Goal: Task Accomplishment & Management: Manage account settings

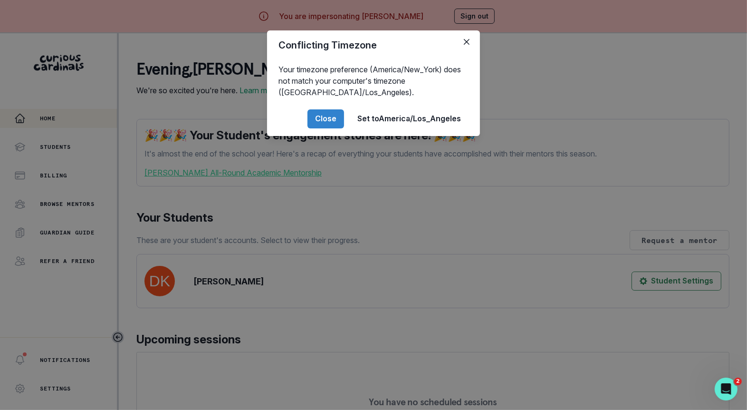
click at [224, 304] on div "Conflicting Timezone Your timezone preference (America/New_York) does not match…" at bounding box center [373, 205] width 747 height 410
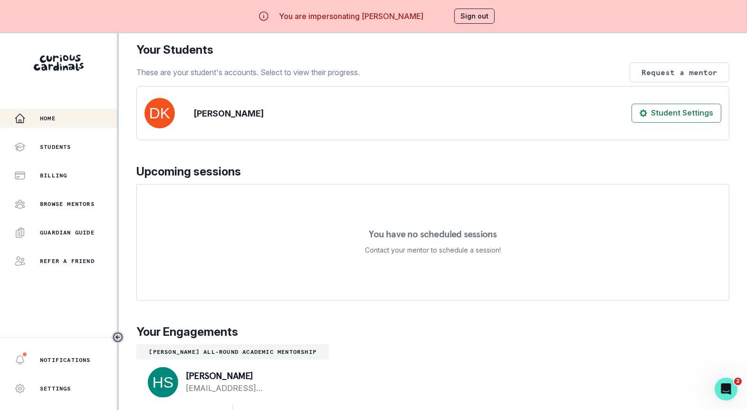
scroll to position [33, 0]
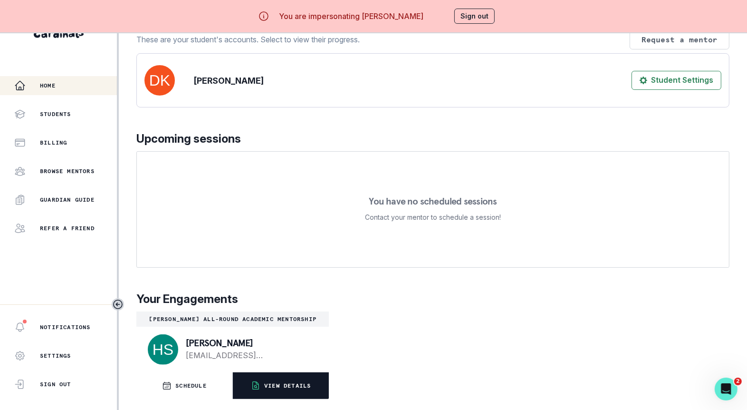
click at [251, 388] on icon "button" at bounding box center [256, 386] width 10 height 10
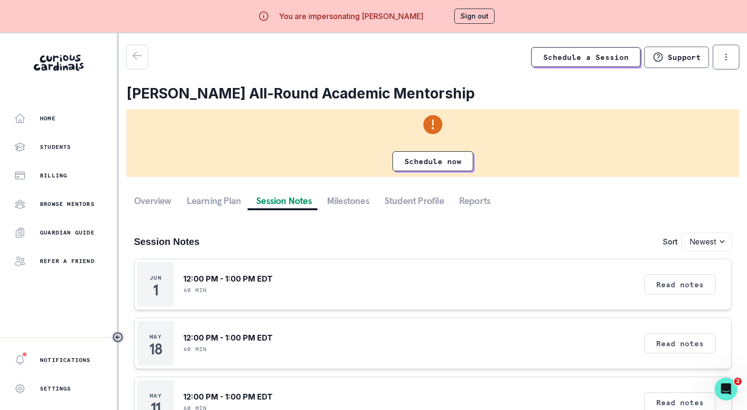
click at [287, 193] on button "Session Notes" at bounding box center [284, 200] width 71 height 17
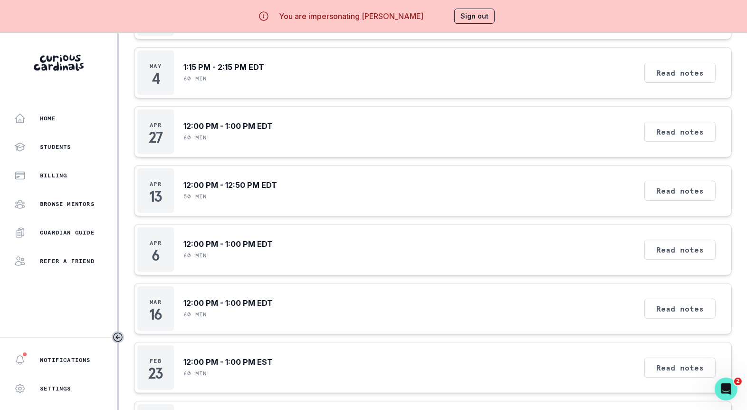
scroll to position [67, 0]
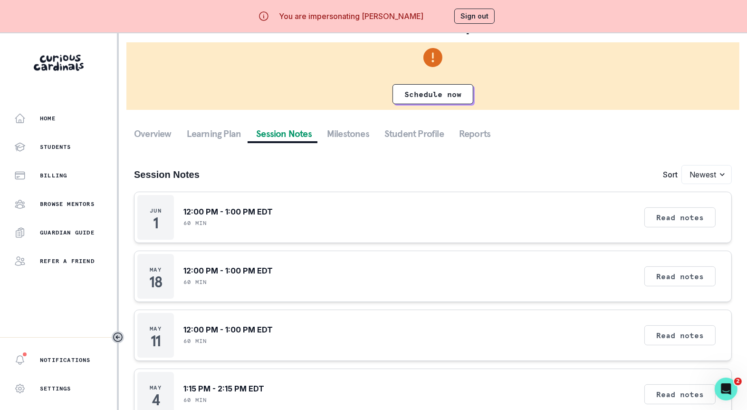
click at [465, 16] on button "Sign out" at bounding box center [475, 16] width 40 height 15
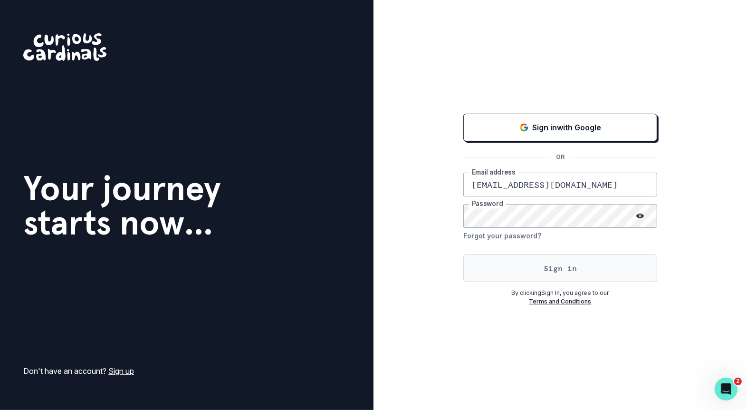
click at [502, 275] on button "Sign in" at bounding box center [561, 268] width 194 height 28
